Goal: Task Accomplishment & Management: Manage account settings

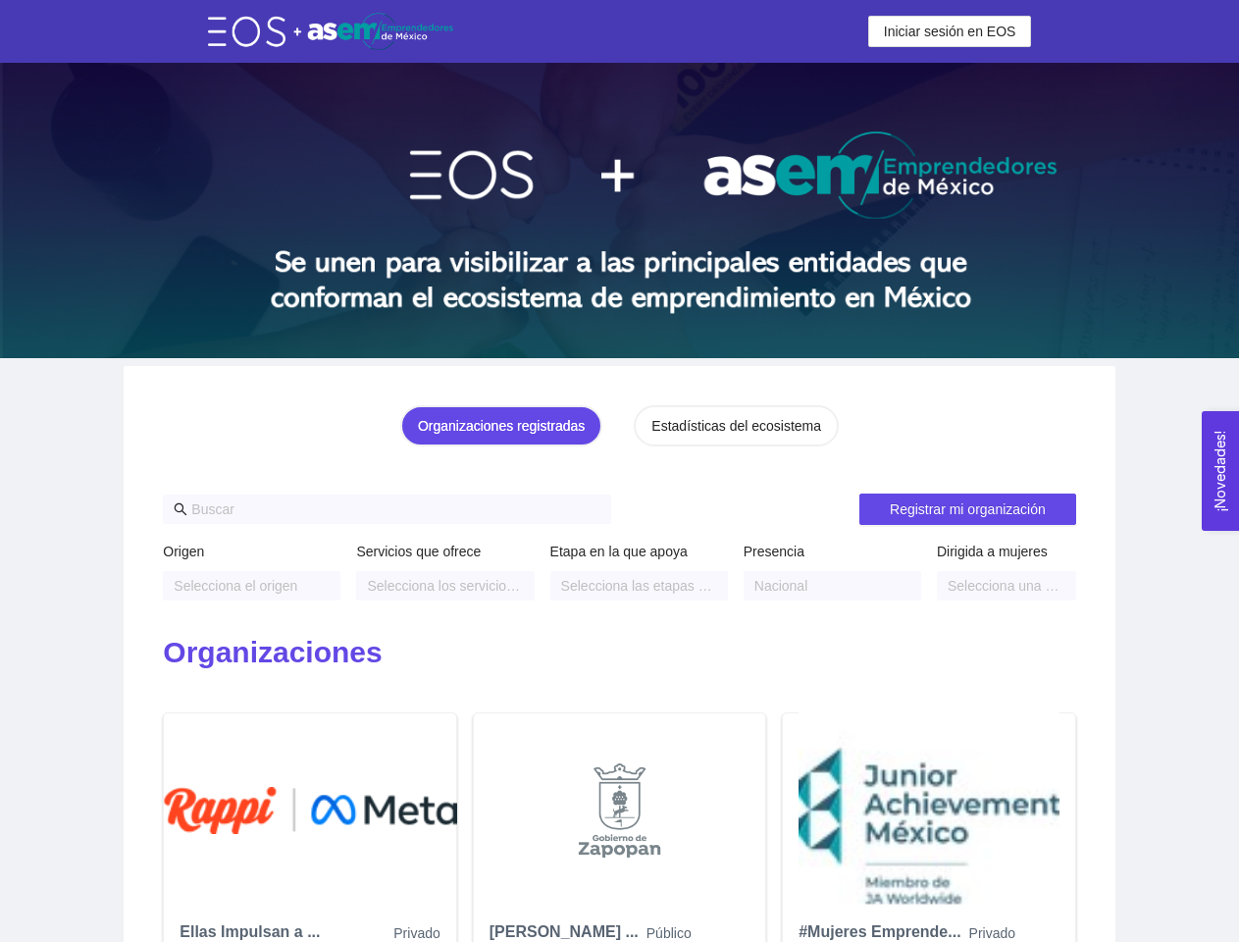
click at [950, 31] on span "Iniciar sesión en EOS" at bounding box center [950, 32] width 132 height 22
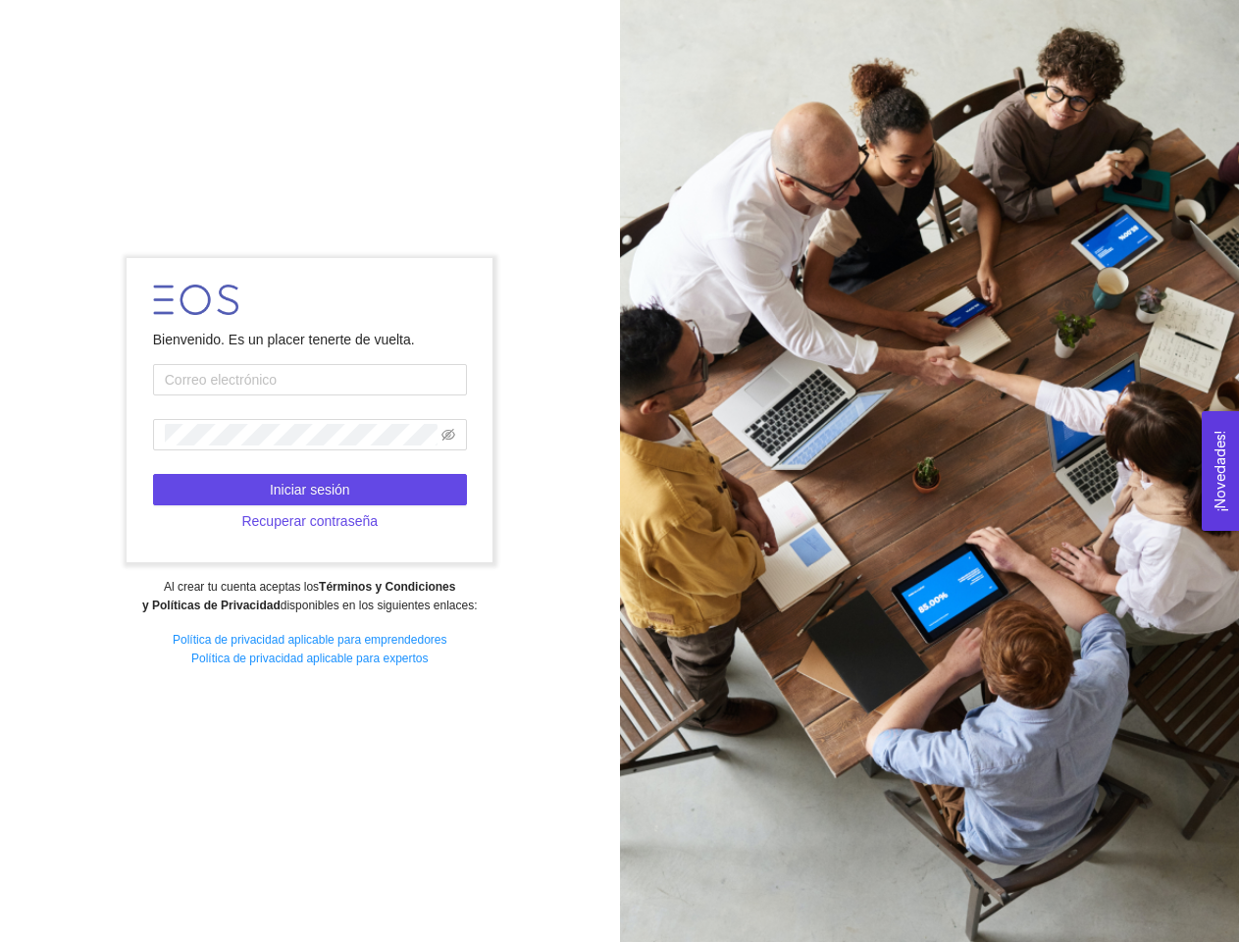
click at [899, 9] on div at bounding box center [930, 471] width 620 height 942
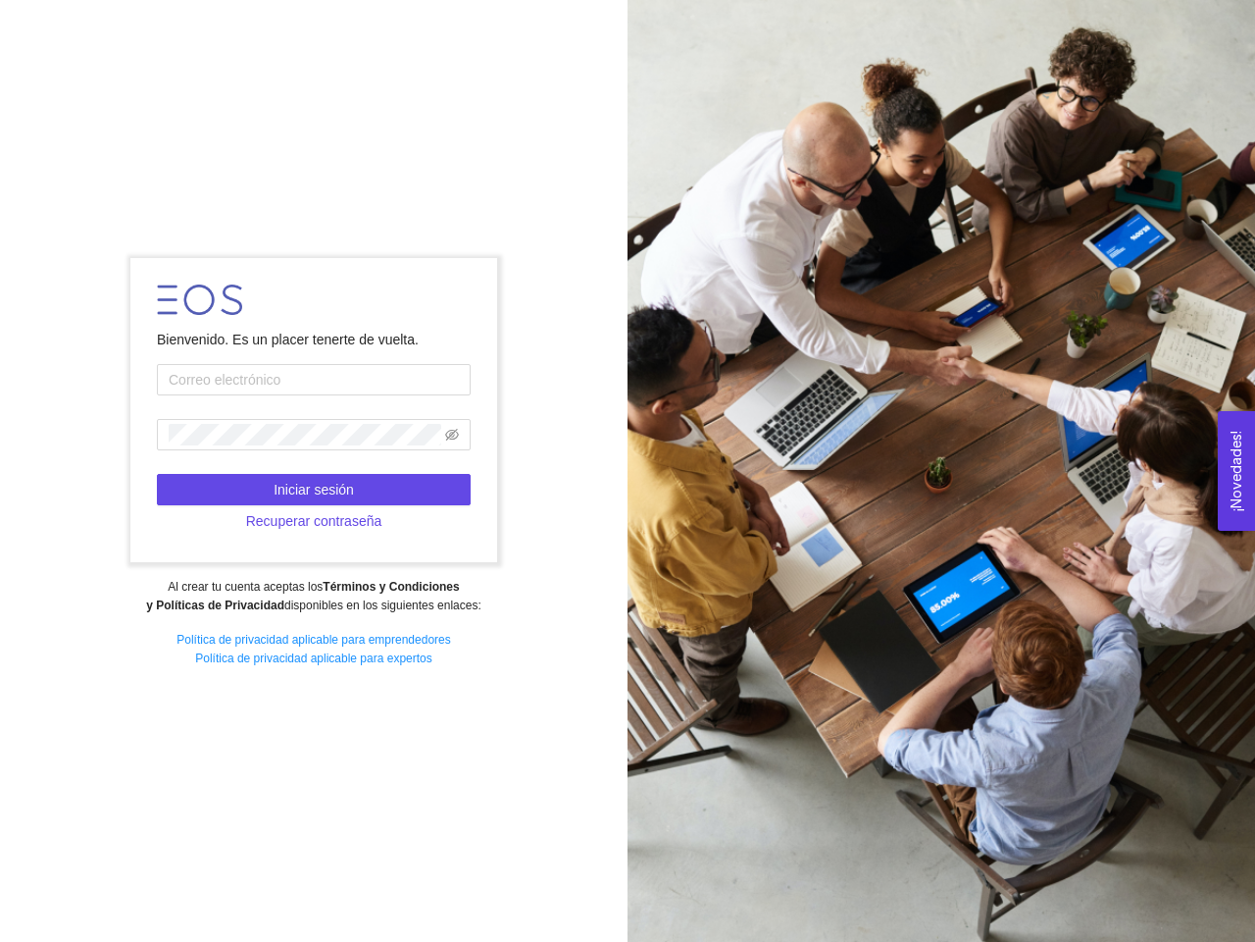
click at [505, 426] on div "Bienvenido. Es un placer tenerte de vuelta. Iniciar sesión Recuperar contraseña…" at bounding box center [314, 470] width 628 height 451
click at [734, 426] on div at bounding box center [942, 471] width 628 height 942
click at [967, 509] on div at bounding box center [942, 471] width 628 height 942
click at [251, 586] on div "Al crear tu cuenta aceptas los Términos y Condiciones y Políticas de Privacidad…" at bounding box center [313, 596] width 601 height 37
click at [444, 586] on strong "Términos y Condiciones y Políticas de Privacidad" at bounding box center [302, 596] width 313 height 32
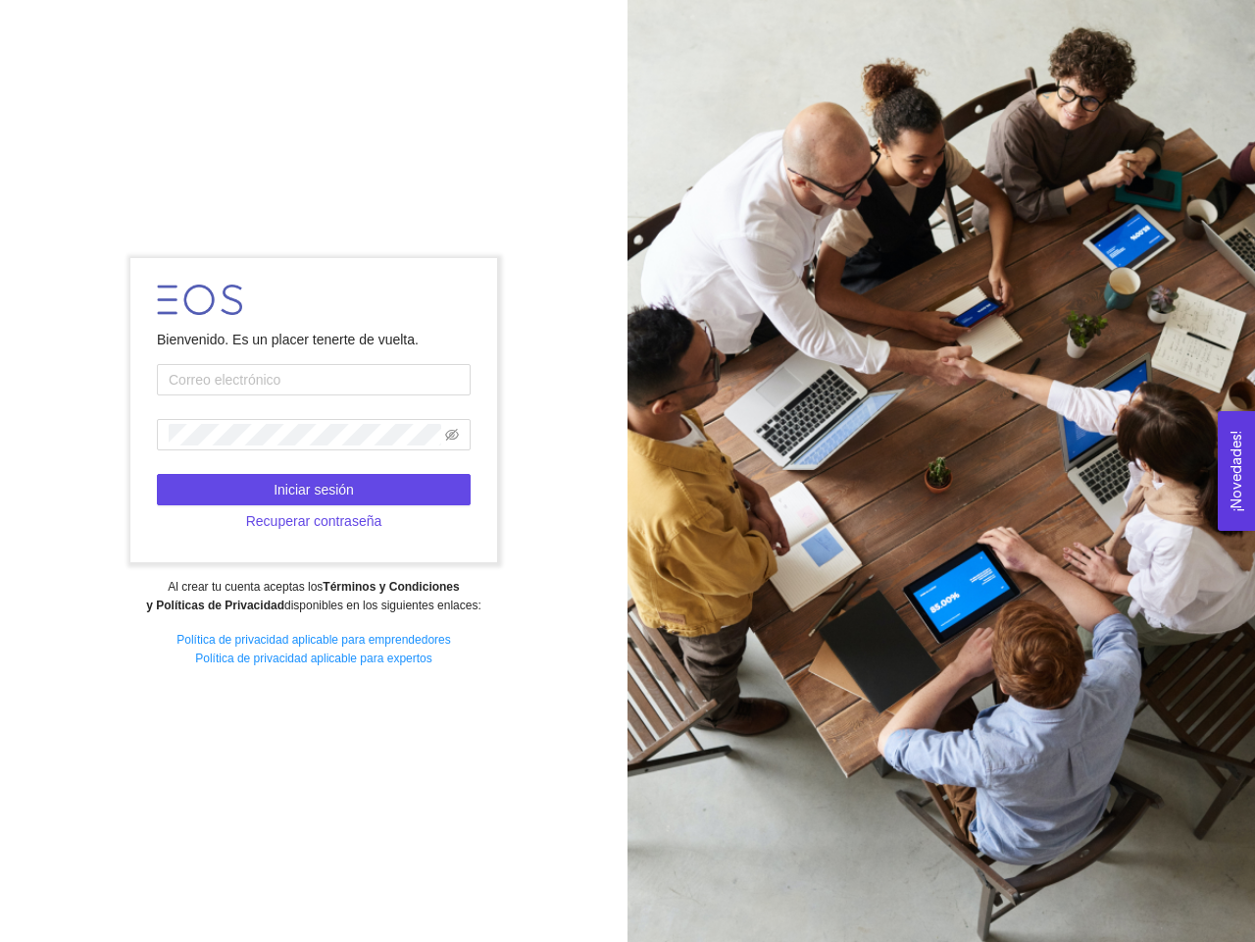
click at [638, 586] on div at bounding box center [942, 471] width 628 height 942
